Goal: Navigation & Orientation: Find specific page/section

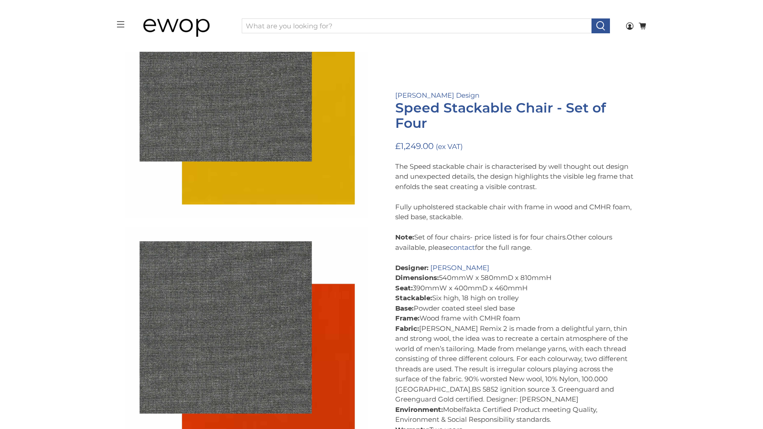
scroll to position [2976, 0]
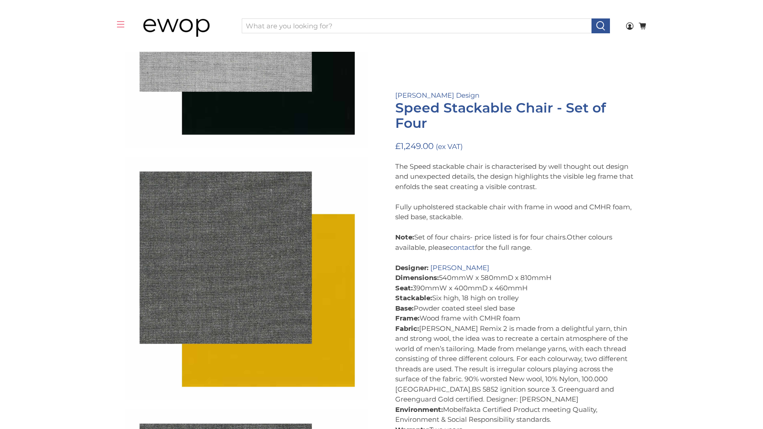
click at [120, 24] on rect at bounding box center [120, 24] width 7 height 0
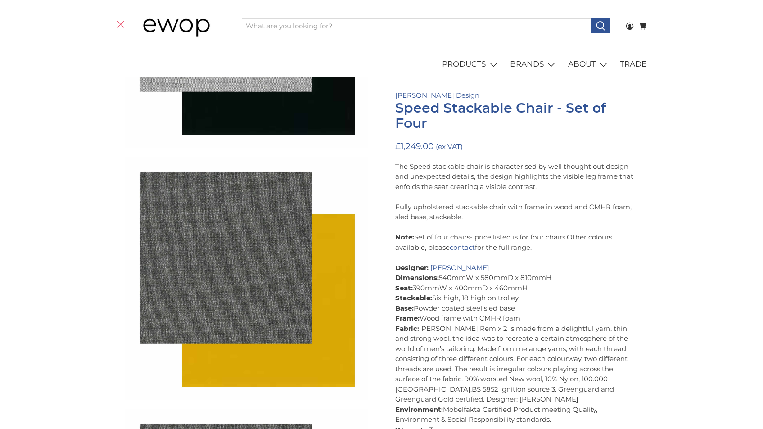
click at [122, 25] on icon at bounding box center [121, 24] width 8 height 8
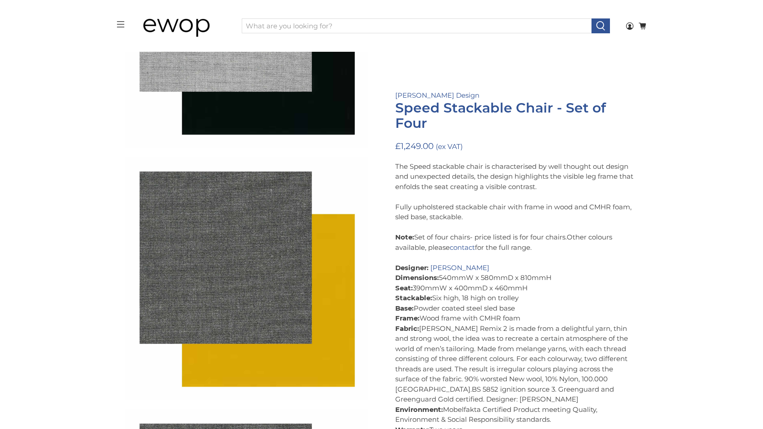
click at [171, 30] on img at bounding box center [183, 26] width 90 height 45
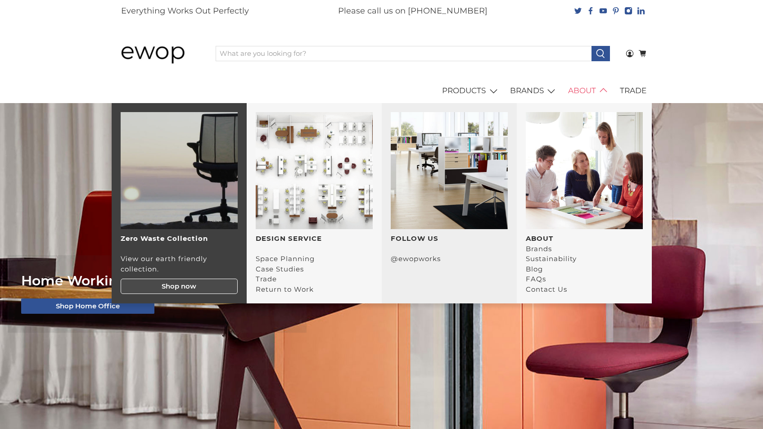
click at [584, 93] on link "ABOUT" at bounding box center [589, 90] width 52 height 25
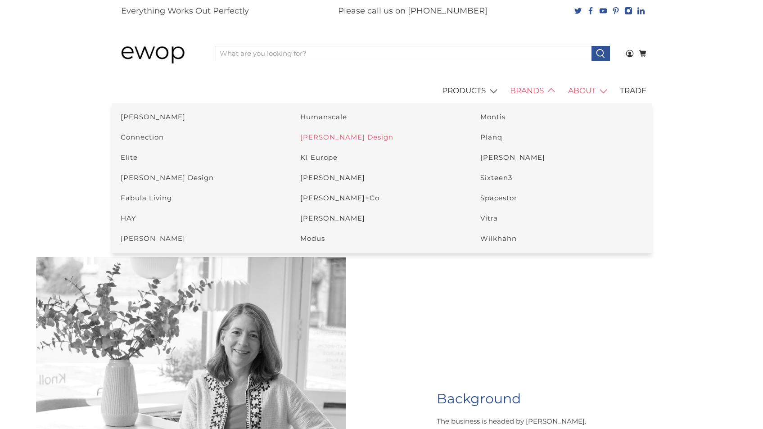
click at [323, 137] on link "[PERSON_NAME] Design" at bounding box center [346, 137] width 93 height 9
